Goal: Task Accomplishment & Management: Complete application form

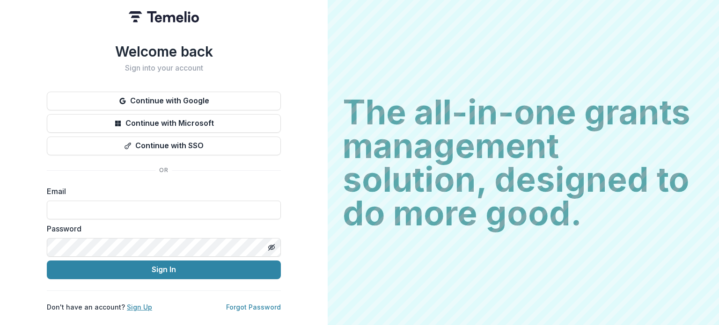
click at [131, 306] on link "Sign Up" at bounding box center [139, 307] width 25 height 8
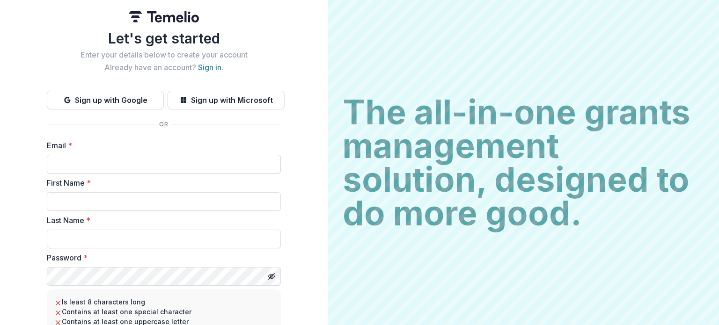
click at [79, 168] on input "Email *" at bounding box center [164, 164] width 234 height 19
type input "**********"
type input "****"
type input "*****"
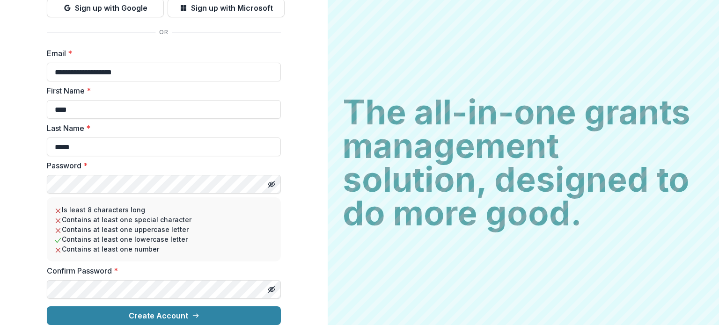
scroll to position [99, 0]
click at [270, 177] on button "Toggle password visibility" at bounding box center [271, 184] width 15 height 15
click at [184, 265] on label "Confirm Password *" at bounding box center [161, 270] width 228 height 11
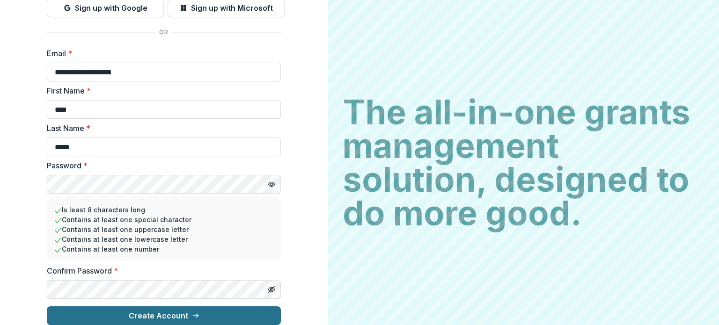
click at [152, 307] on button "Create Account" at bounding box center [164, 316] width 234 height 19
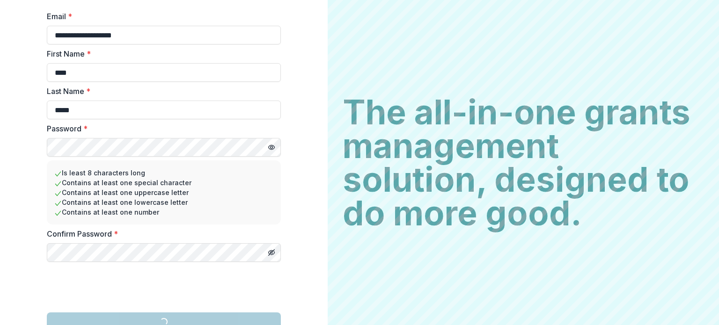
scroll to position [144, 0]
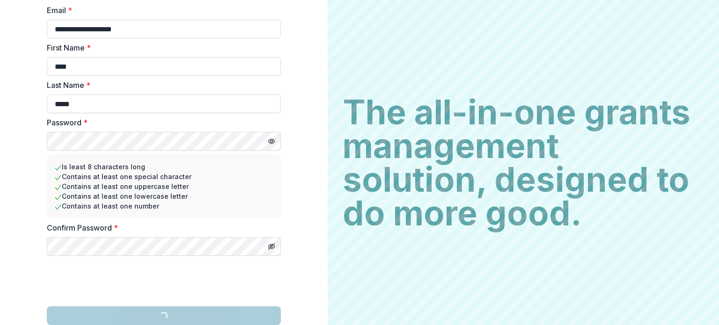
click at [218, 260] on div at bounding box center [164, 260] width 234 height 0
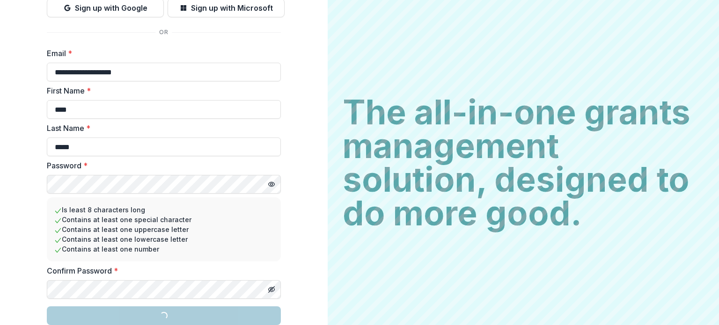
scroll to position [99, 0]
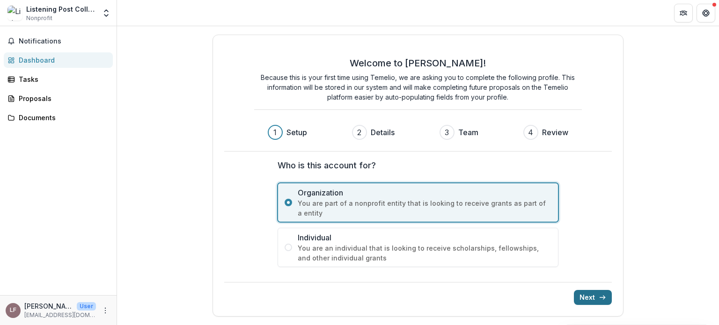
click at [582, 295] on button "Next" at bounding box center [593, 297] width 38 height 15
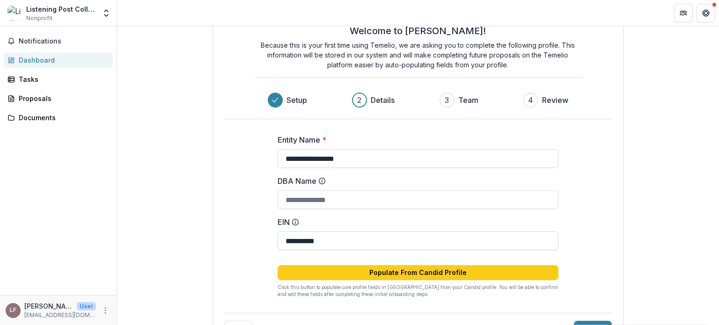
scroll to position [60, 0]
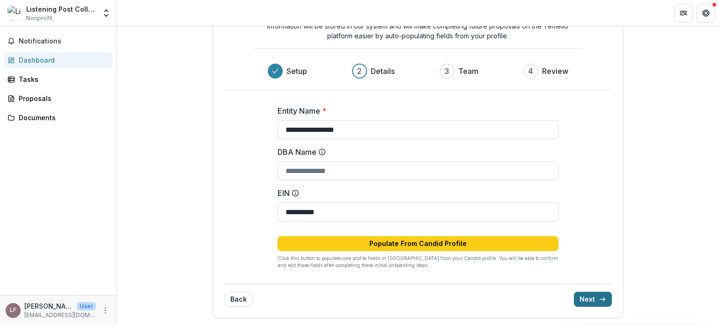
click at [603, 301] on icon "submit" at bounding box center [602, 299] width 7 height 7
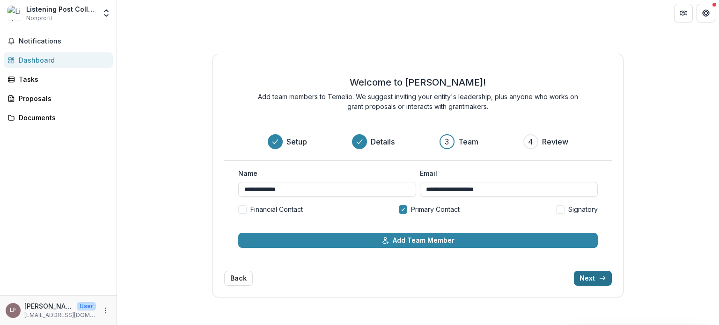
scroll to position [0, 0]
click at [590, 280] on button "Next" at bounding box center [593, 278] width 38 height 15
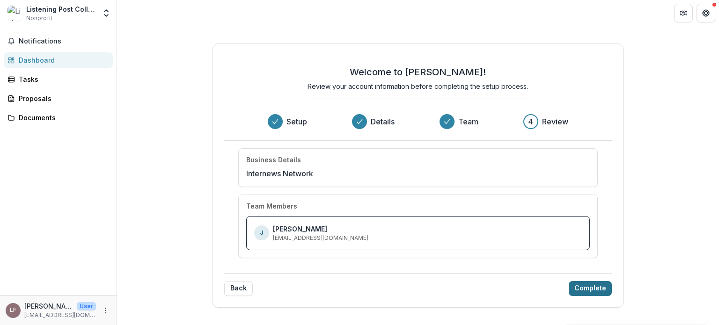
click at [587, 292] on button "Complete" at bounding box center [590, 288] width 43 height 15
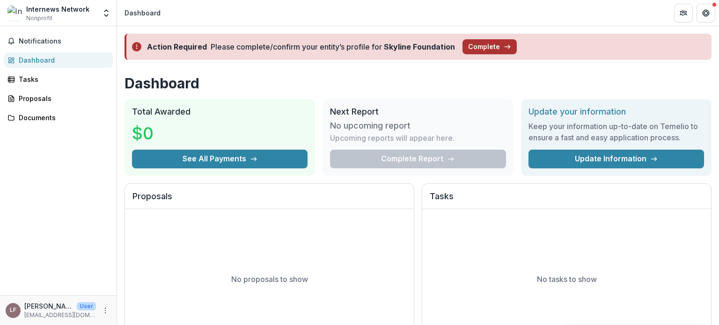
click at [494, 47] on button "Complete" at bounding box center [489, 46] width 54 height 15
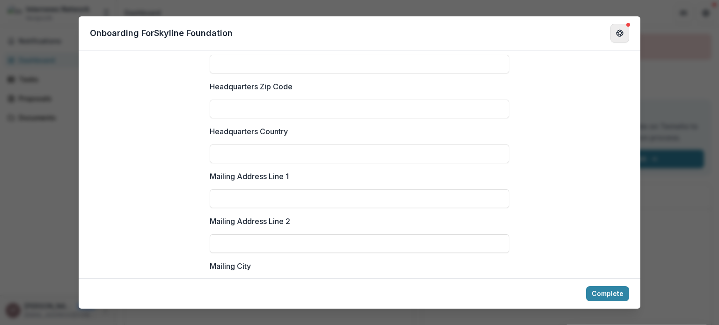
scroll to position [812, 0]
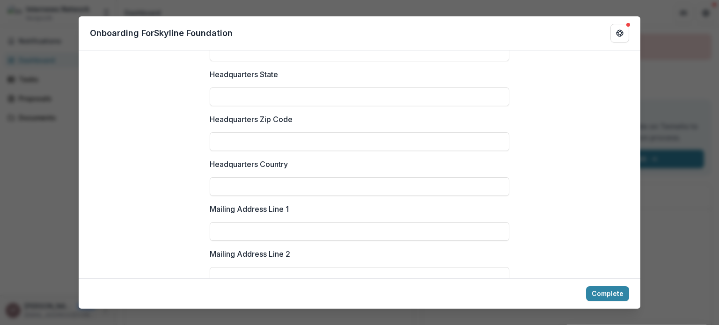
click at [652, 80] on div "**********" at bounding box center [359, 162] width 719 height 325
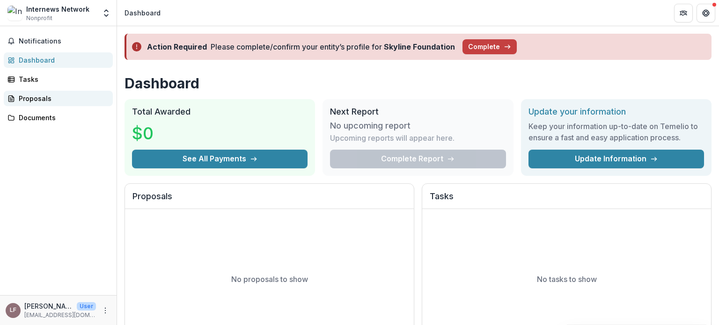
click at [47, 101] on div "Proposals" at bounding box center [62, 99] width 87 height 10
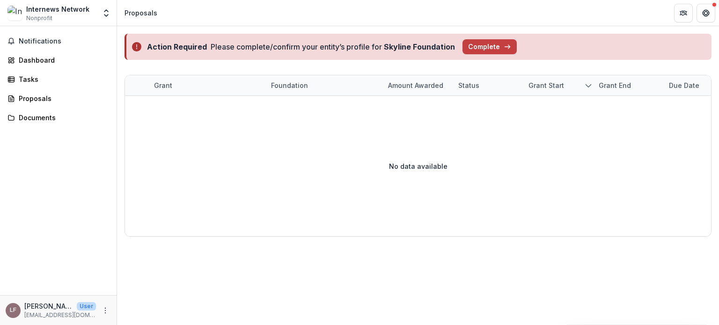
click at [29, 106] on div "Notifications Dashboard Tasks Proposals Documents" at bounding box center [58, 160] width 117 height 269
click at [37, 121] on div "Documents" at bounding box center [62, 118] width 87 height 10
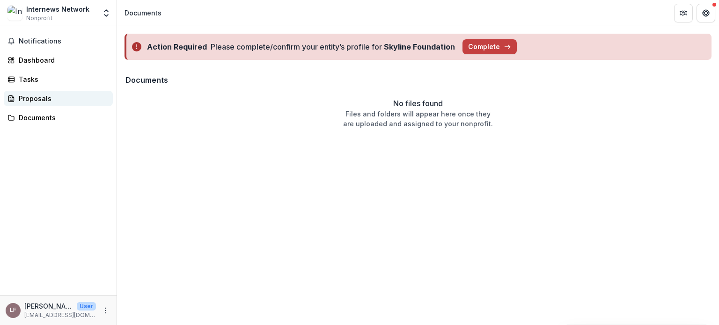
click at [39, 98] on div "Proposals" at bounding box center [62, 99] width 87 height 10
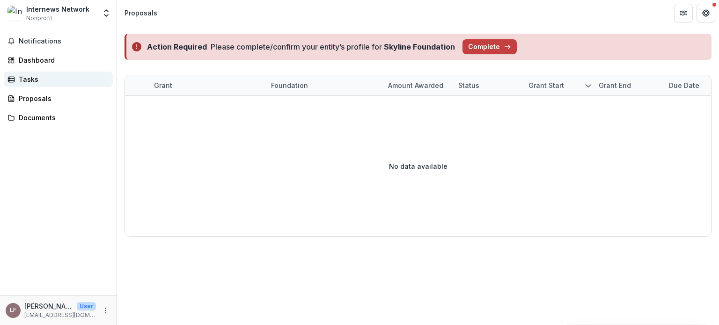
click at [47, 73] on link "Tasks" at bounding box center [58, 79] width 109 height 15
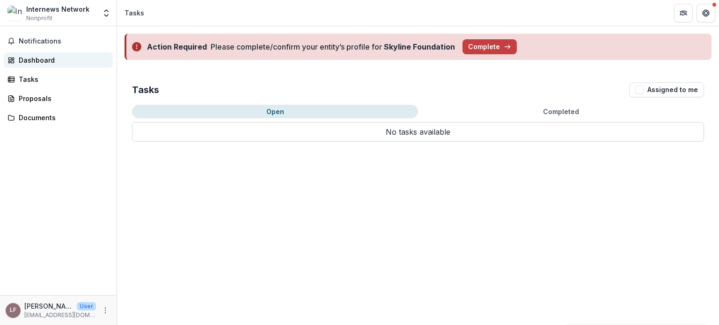
click at [49, 57] on div "Dashboard" at bounding box center [62, 60] width 87 height 10
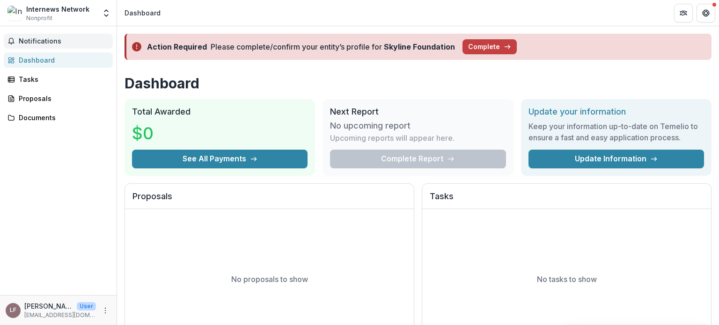
click at [53, 44] on span "Notifications" at bounding box center [64, 41] width 90 height 8
click at [57, 141] on div "Notifications Unread 0 Archived You don't have any unread notifications We'll n…" at bounding box center [58, 160] width 117 height 269
